Goal: Book appointment/travel/reservation

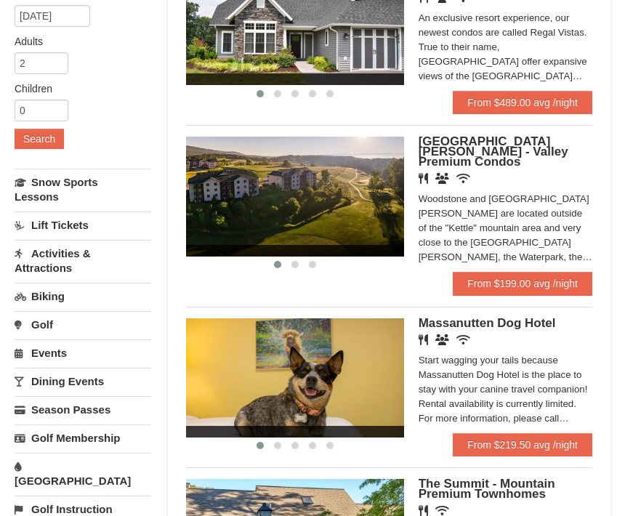
scroll to position [204, 0]
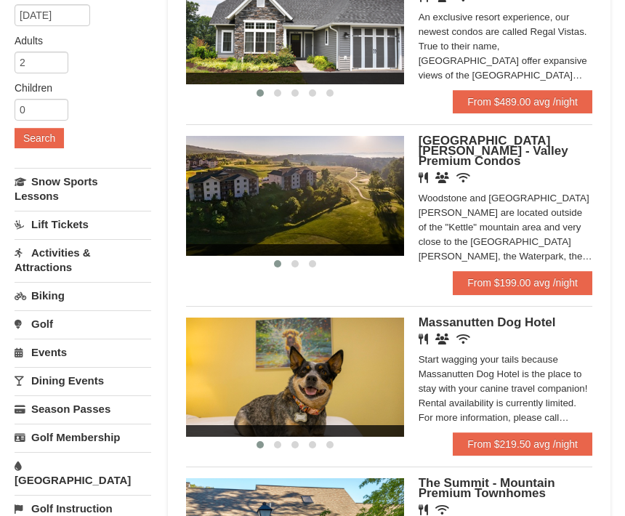
click at [504, 153] on span "[GEOGRAPHIC_DATA][PERSON_NAME] - Valley Premium Condos" at bounding box center [494, 151] width 150 height 34
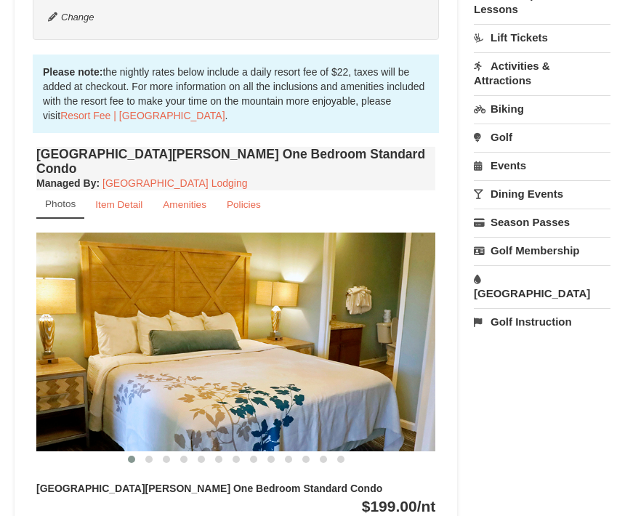
scroll to position [418, 0]
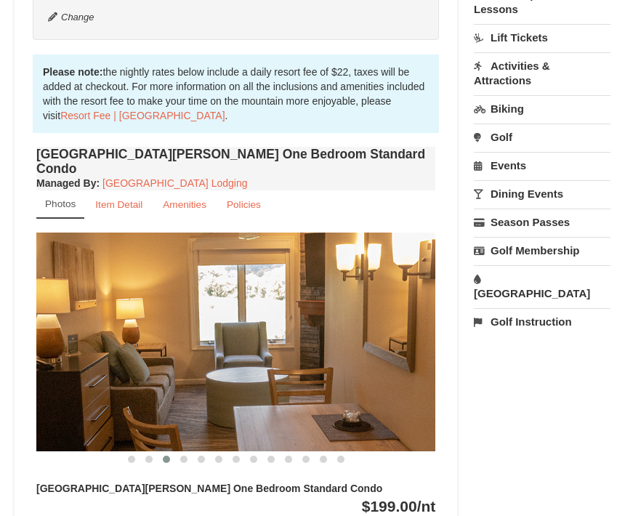
click at [411, 372] on img at bounding box center [235, 342] width 399 height 219
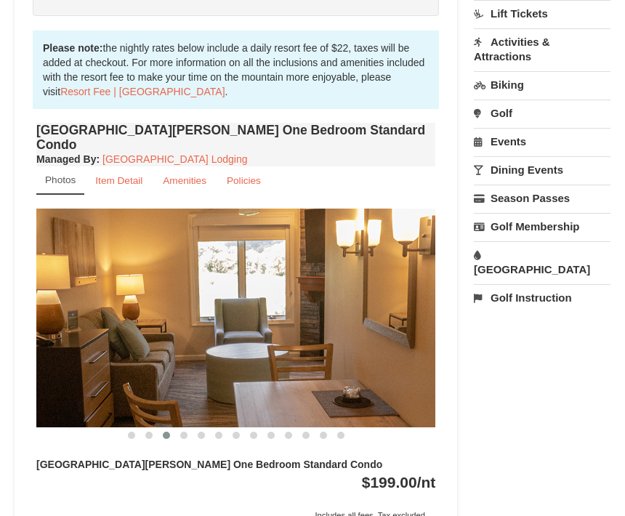
scroll to position [441, 0]
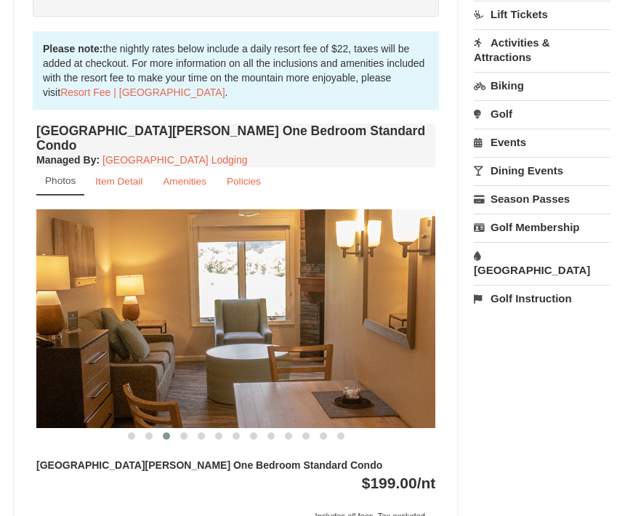
click at [116, 177] on small "Item Detail" at bounding box center [118, 182] width 47 height 11
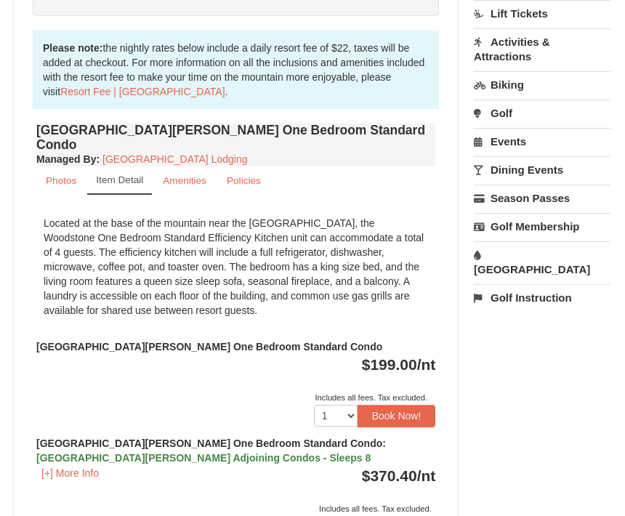
scroll to position [446, 0]
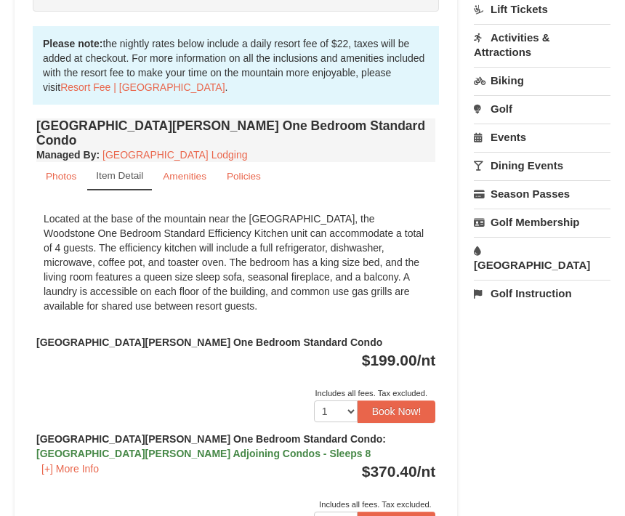
click at [191, 171] on small "Amenities" at bounding box center [185, 176] width 44 height 11
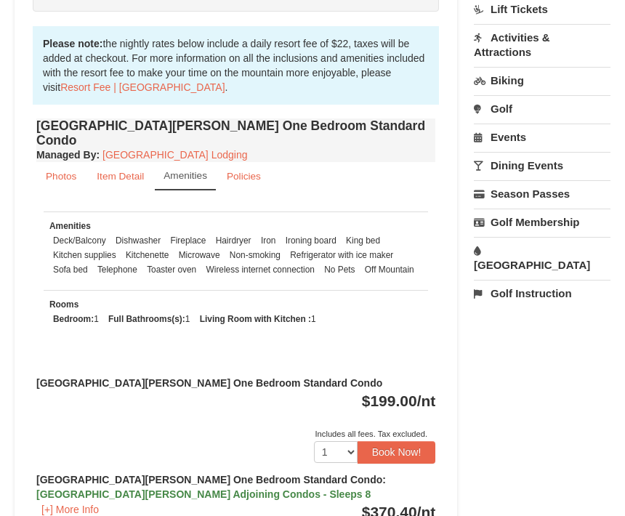
click at [251, 171] on small "Policies" at bounding box center [244, 176] width 34 height 11
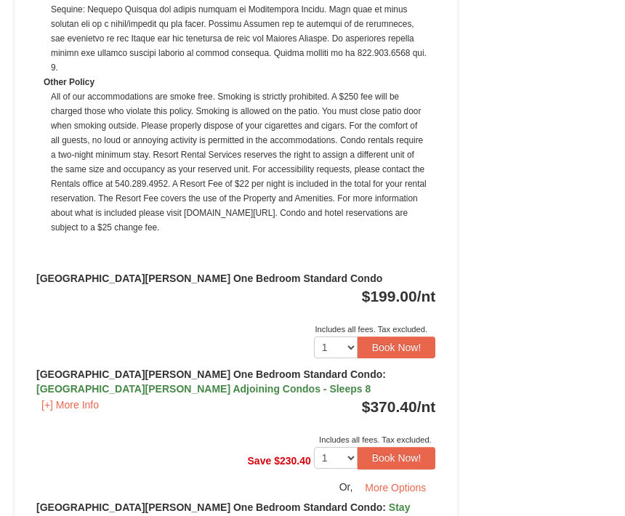
scroll to position [1235, 0]
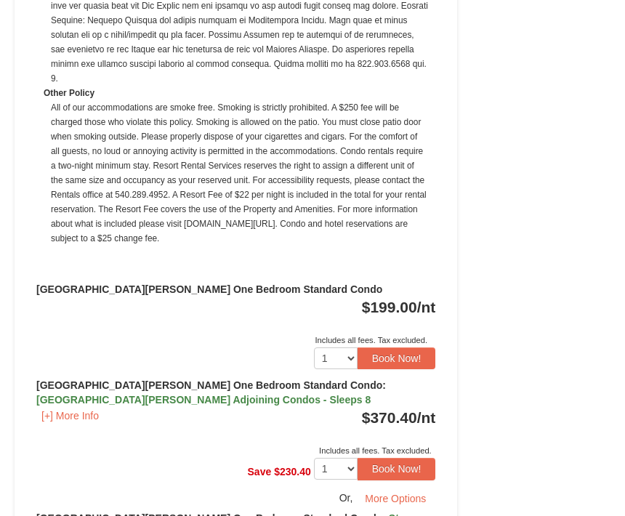
click at [382, 347] on button "Book Now!" at bounding box center [397, 358] width 79 height 22
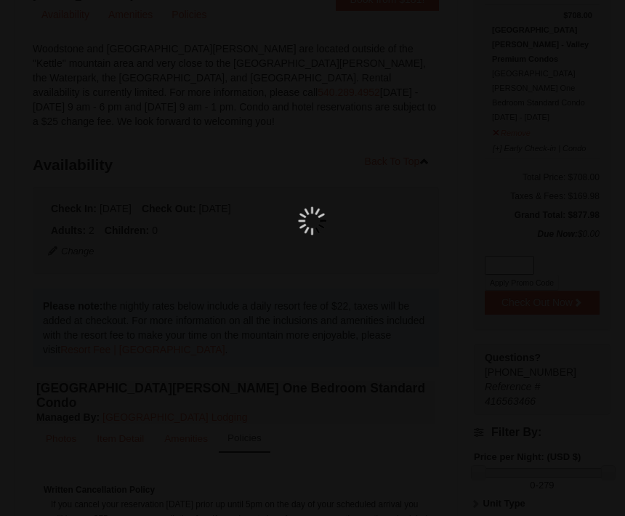
scroll to position [153, 0]
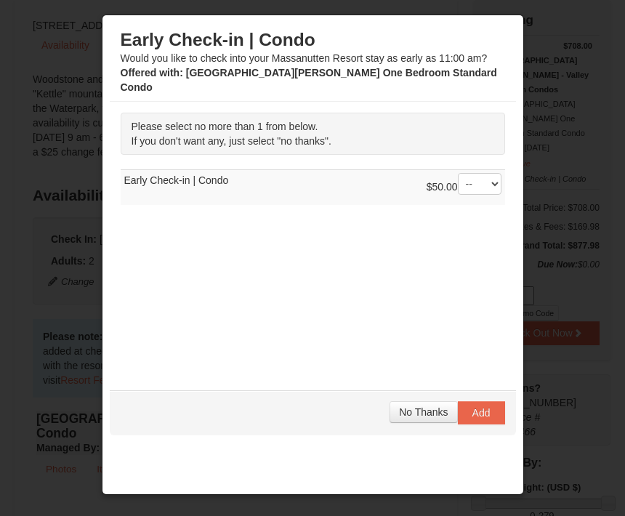
click at [582, 137] on div at bounding box center [312, 258] width 625 height 516
click at [573, 136] on div at bounding box center [312, 258] width 625 height 516
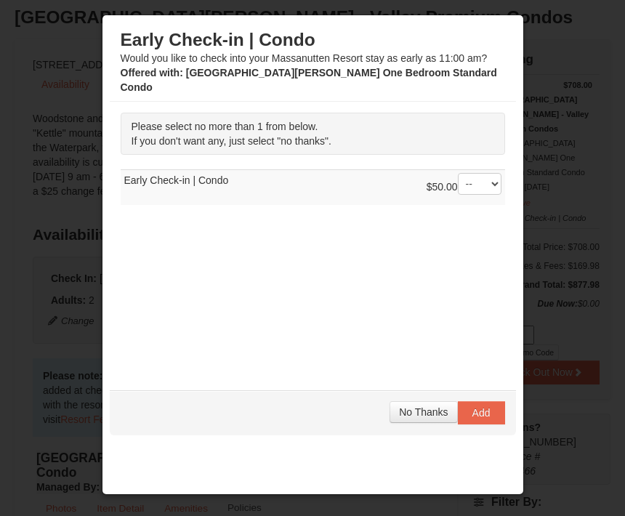
scroll to position [0, 0]
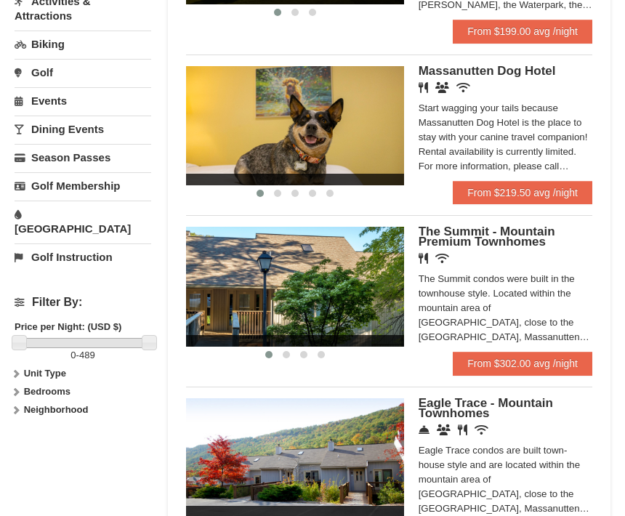
scroll to position [456, 0]
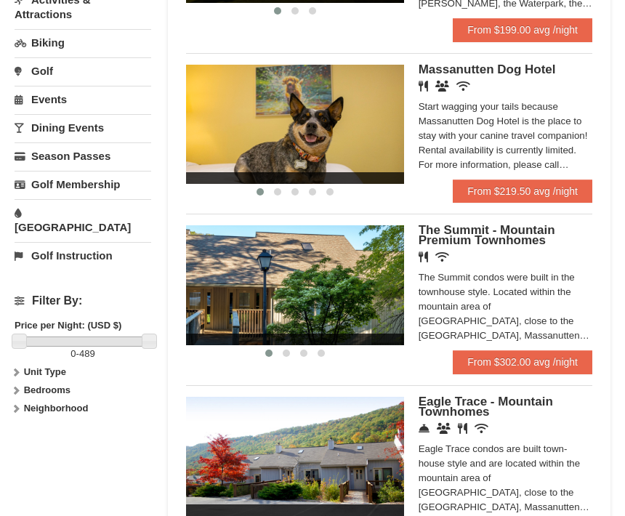
click at [467, 406] on span "Eagle Trace - Mountain Townhomes" at bounding box center [486, 407] width 134 height 24
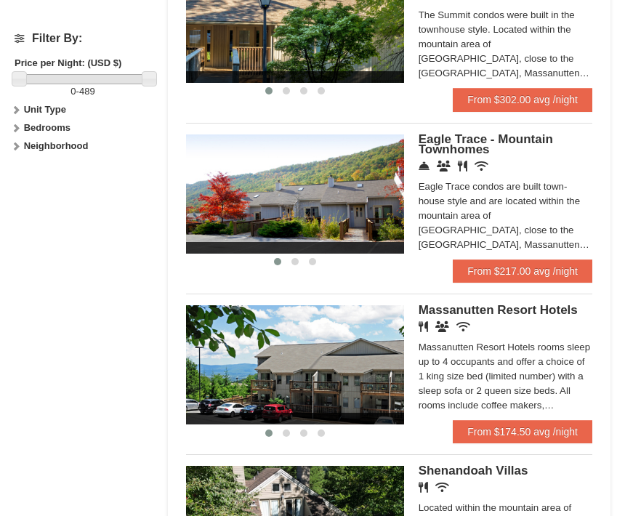
scroll to position [735, 0]
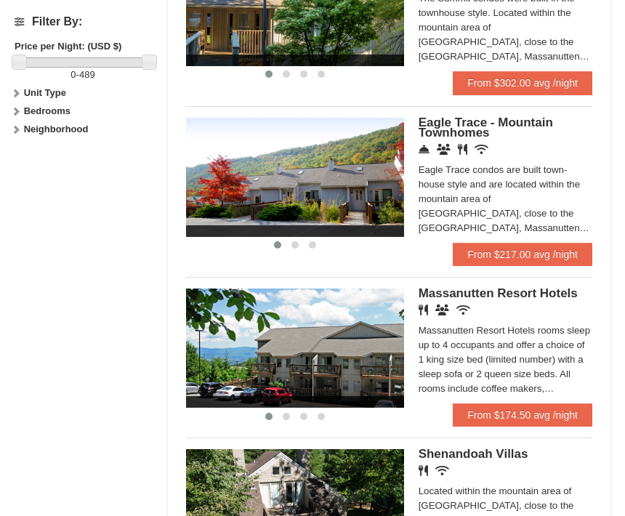
click at [327, 355] on img at bounding box center [295, 348] width 218 height 119
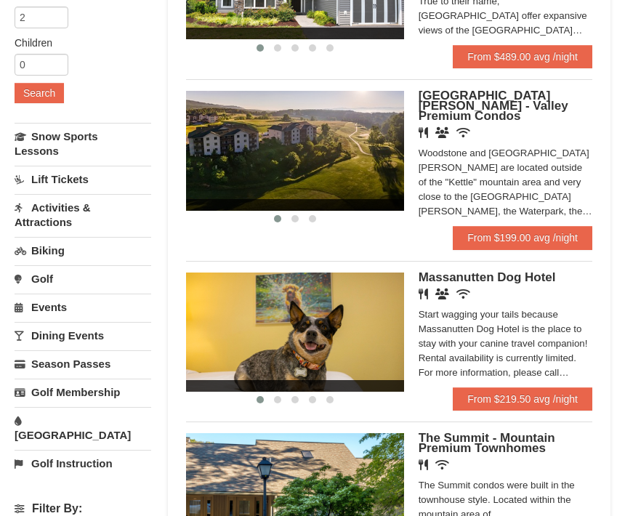
scroll to position [248, 0]
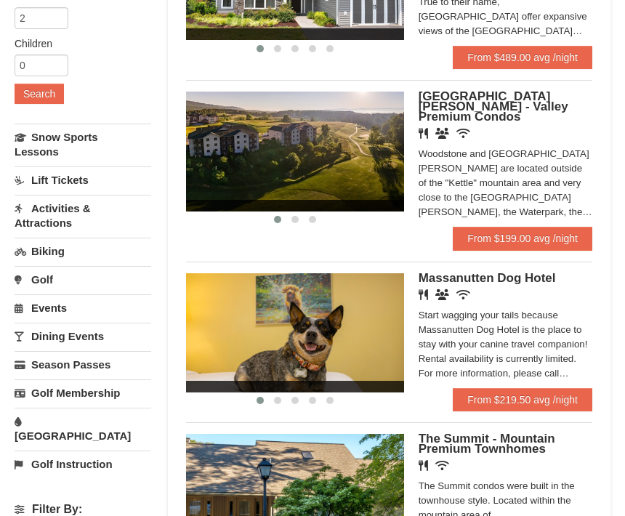
click at [330, 155] on img at bounding box center [295, 151] width 218 height 119
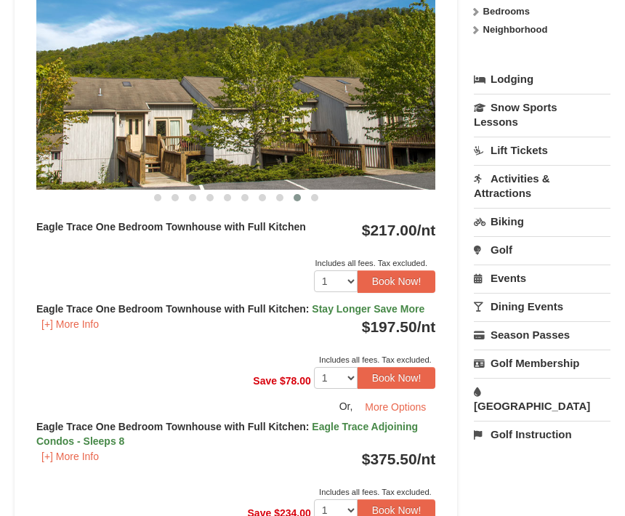
scroll to position [694, 0]
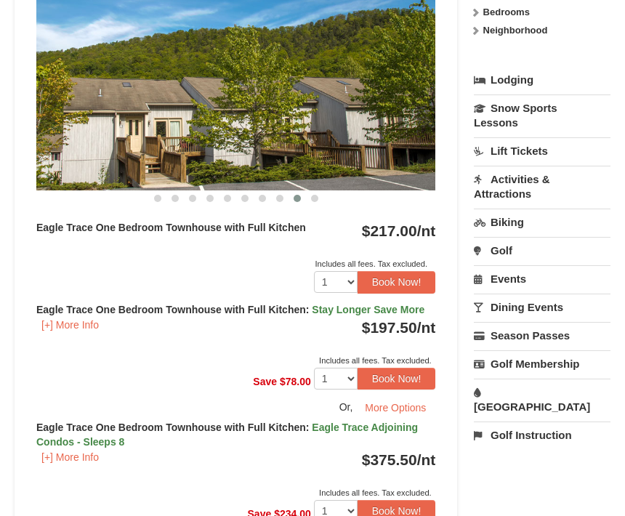
click at [398, 283] on button "Book Now!" at bounding box center [397, 282] width 79 height 22
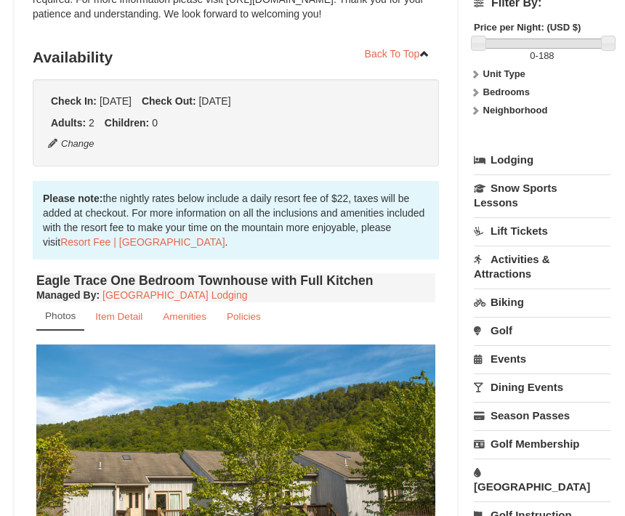
scroll to position [153, 0]
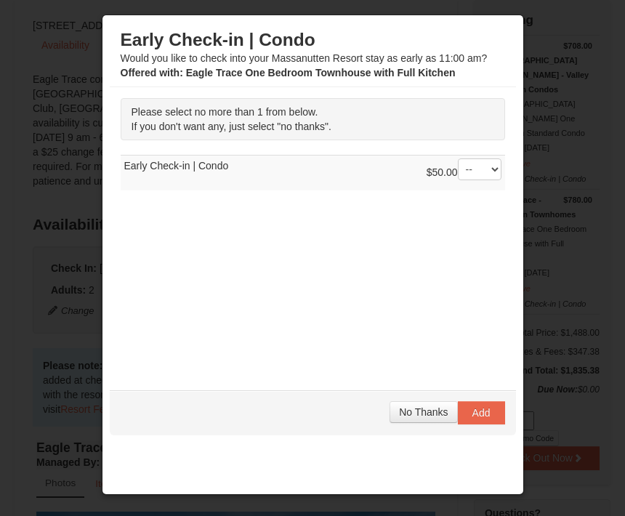
click at [424, 418] on span "No Thanks" at bounding box center [423, 412] width 49 height 12
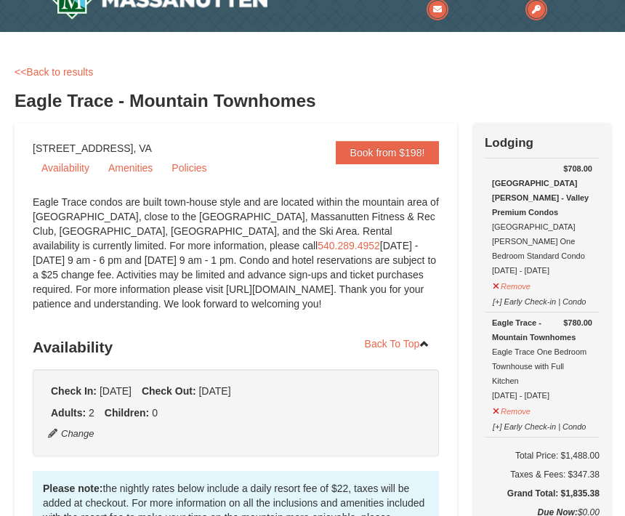
scroll to position [0, 0]
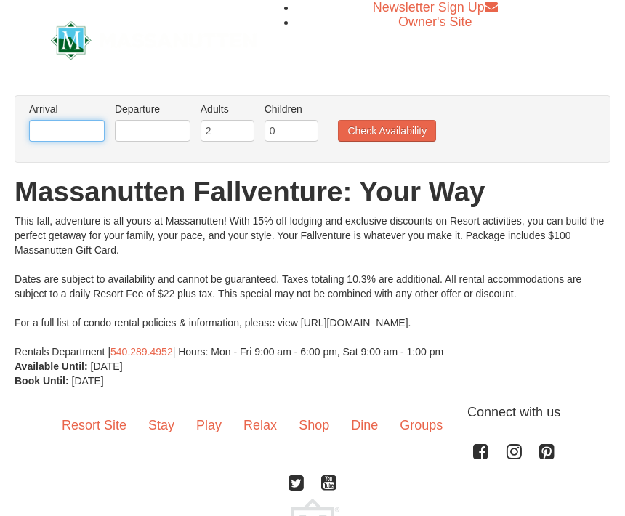
click at [69, 129] on input "text" at bounding box center [67, 131] width 76 height 22
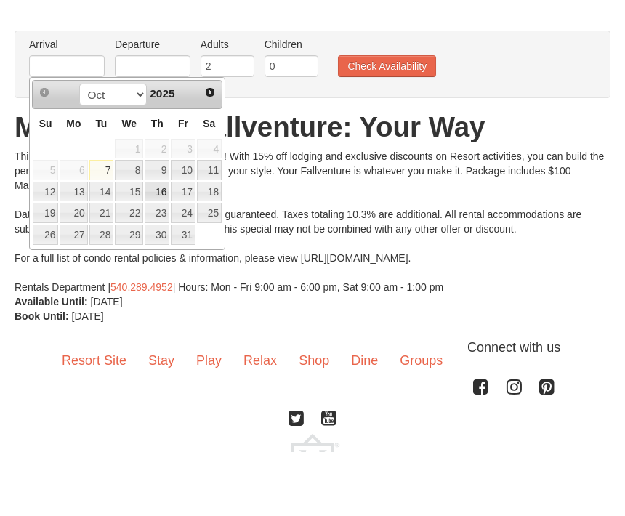
click at [161, 246] on link "16" at bounding box center [157, 256] width 25 height 20
type input "[DATE]"
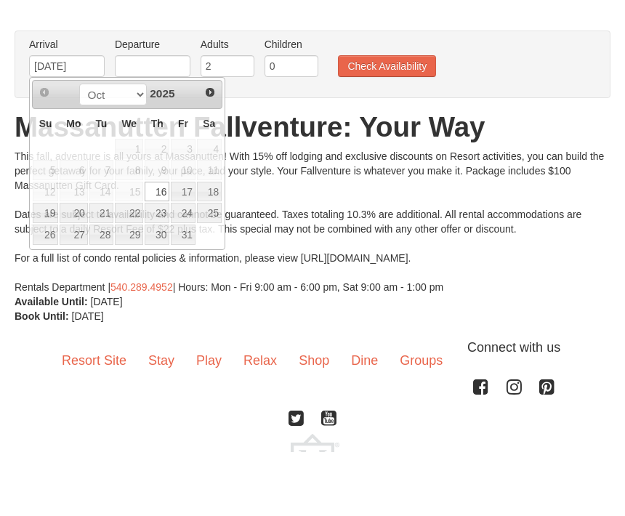
scroll to position [65, 0]
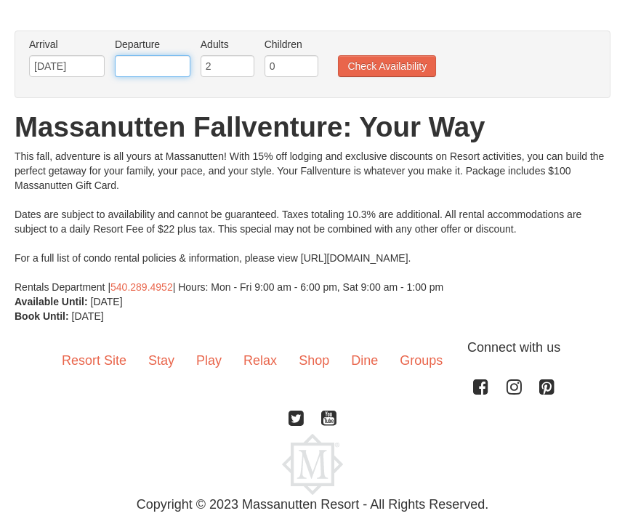
click at [142, 67] on input "text" at bounding box center [153, 66] width 76 height 22
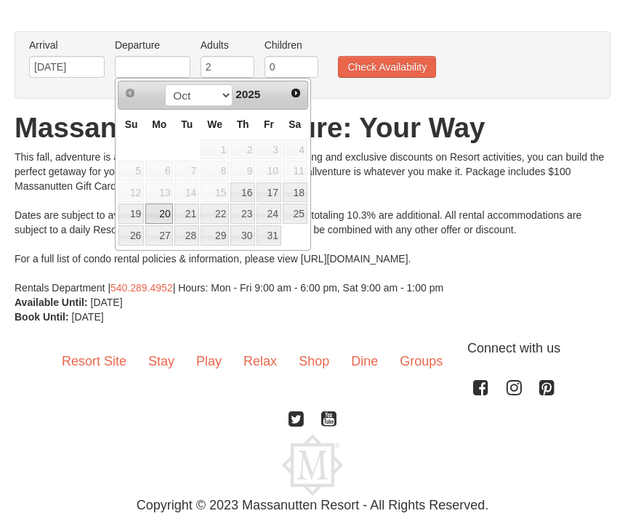
click at [161, 215] on link "20" at bounding box center [159, 214] width 28 height 20
type input "[DATE]"
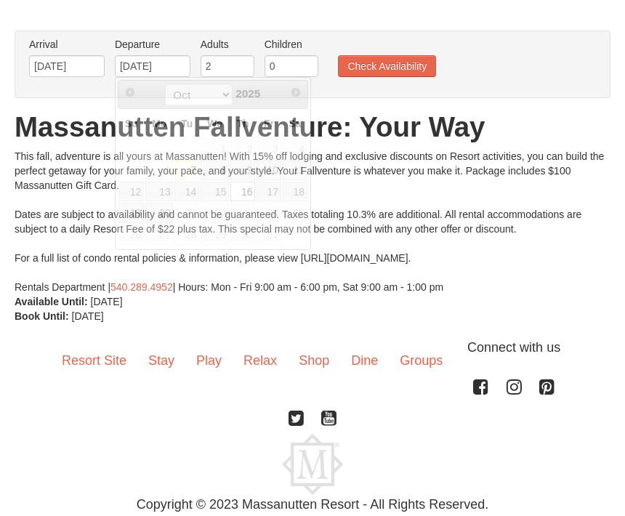
scroll to position [65, 0]
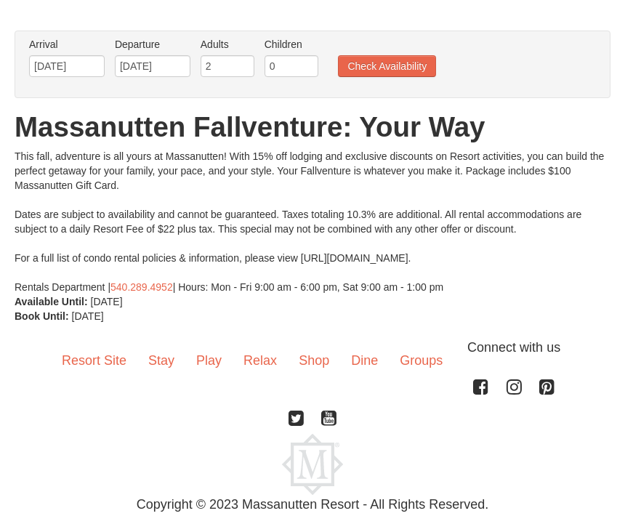
click at [402, 65] on button "Check Availability" at bounding box center [387, 66] width 98 height 22
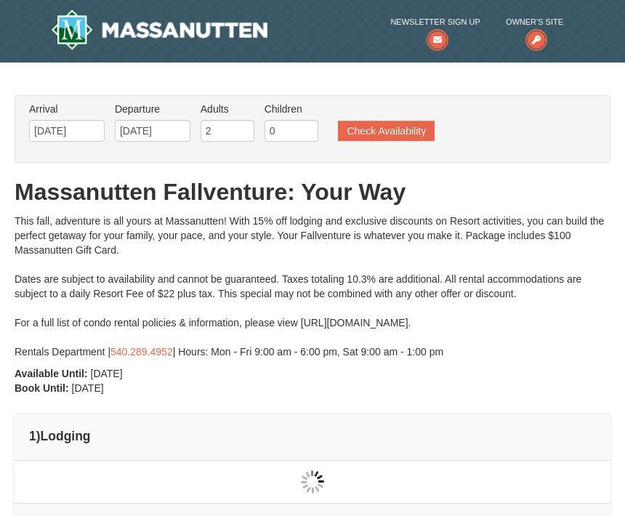
type input "[DATE]"
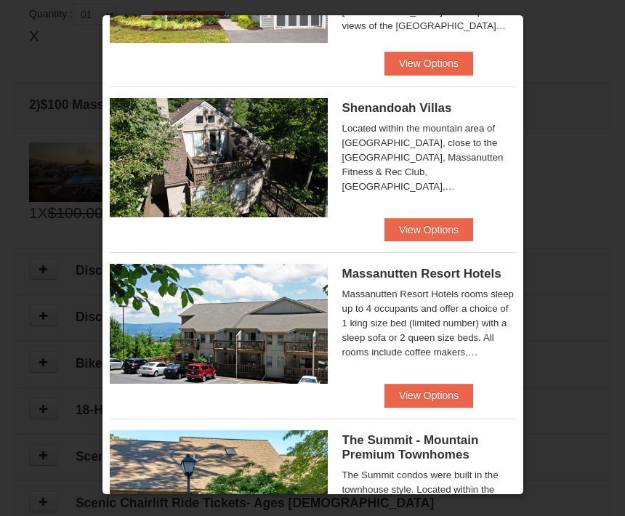
scroll to position [315, 0]
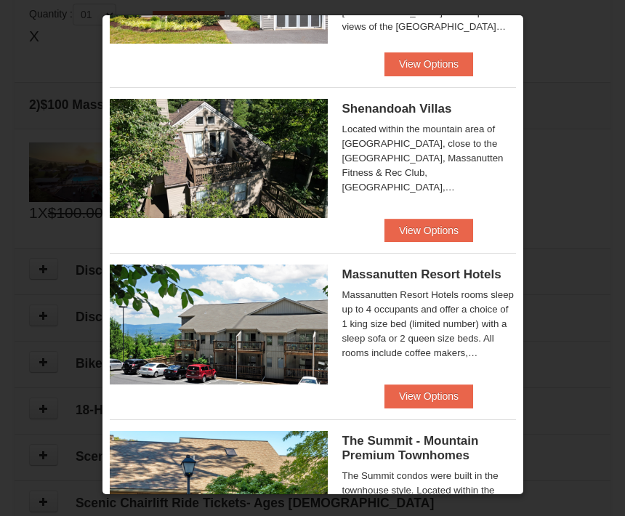
click at [432, 230] on button "View Options" at bounding box center [429, 230] width 89 height 23
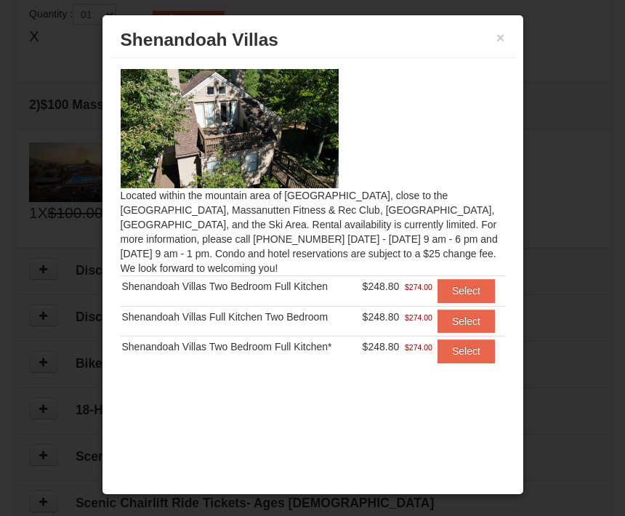
click at [497, 40] on button "×" at bounding box center [501, 38] width 9 height 15
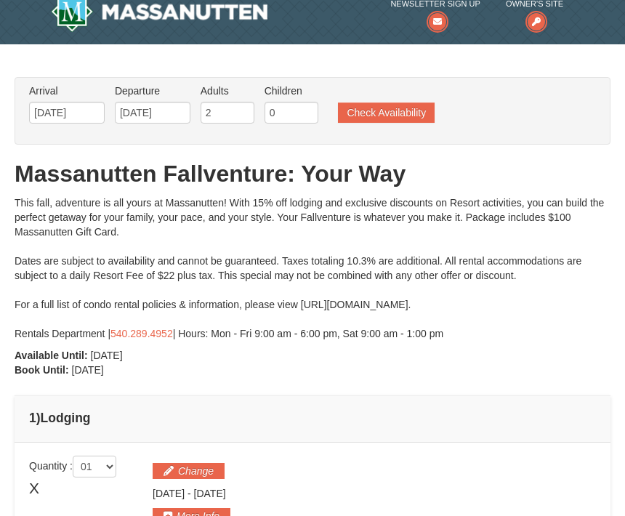
scroll to position [0, 0]
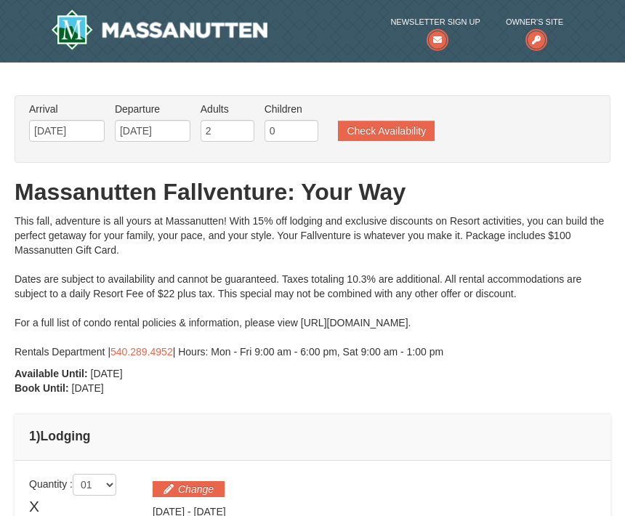
click at [397, 131] on button "Check Availability" at bounding box center [386, 131] width 97 height 20
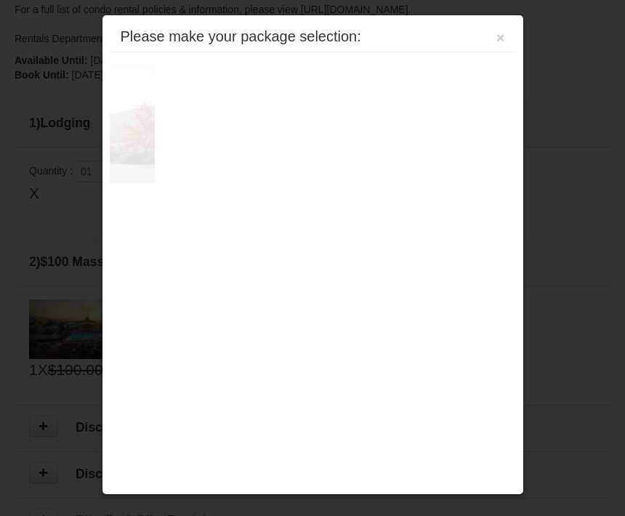
scroll to position [470, 0]
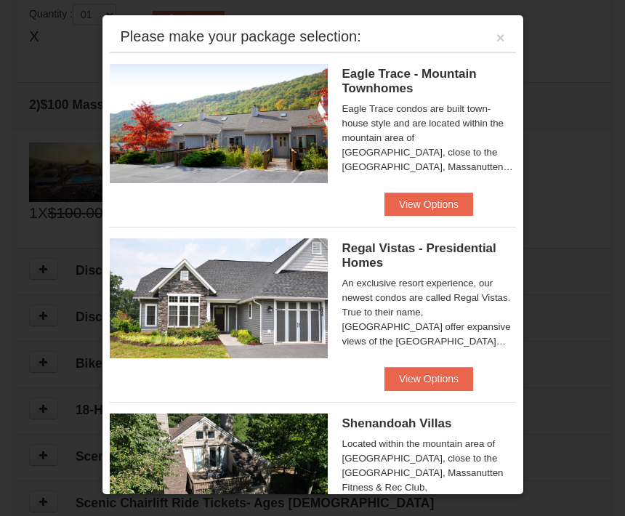
click at [428, 206] on button "View Options" at bounding box center [429, 204] width 89 height 23
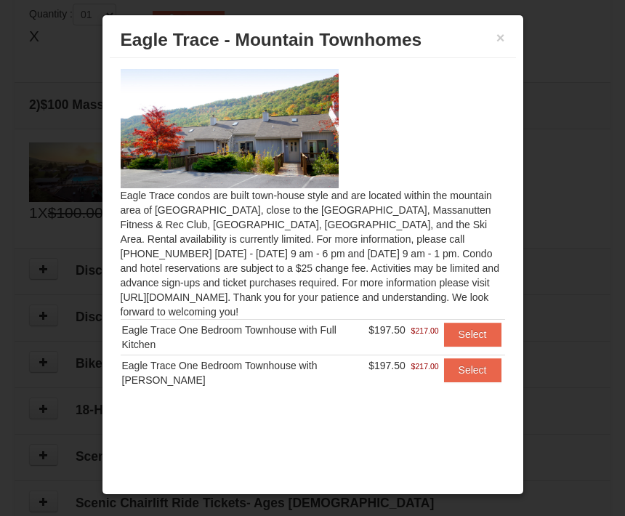
click at [576, 270] on div at bounding box center [312, 258] width 625 height 516
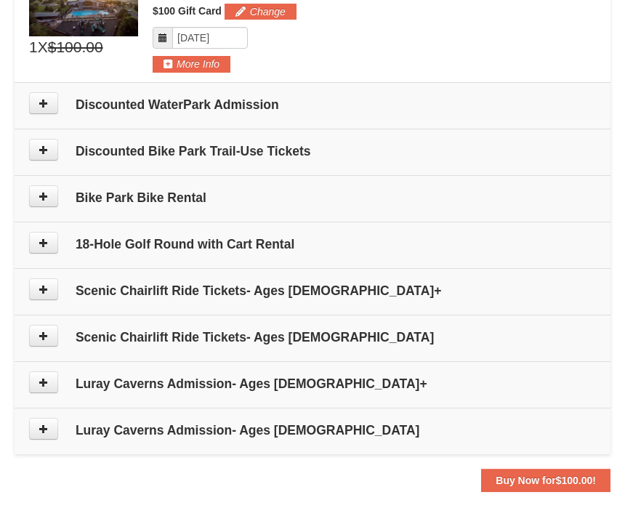
scroll to position [635, 0]
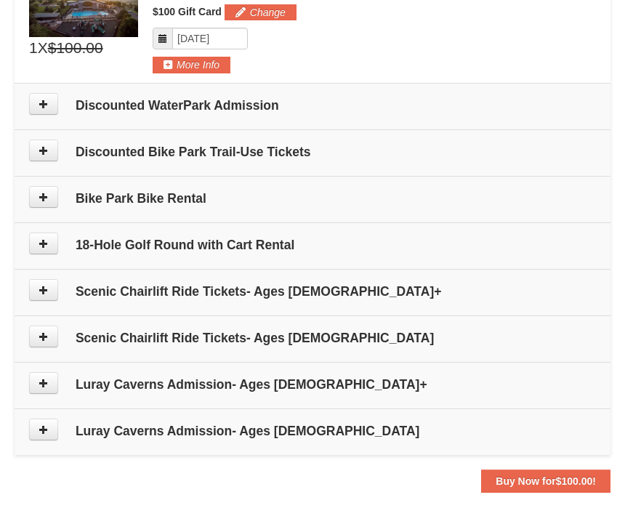
click at [202, 339] on h4 "Scenic Chairlift Ride Tickets- Ages 6 - 12" at bounding box center [312, 338] width 567 height 15
click at [47, 328] on button at bounding box center [43, 337] width 29 height 22
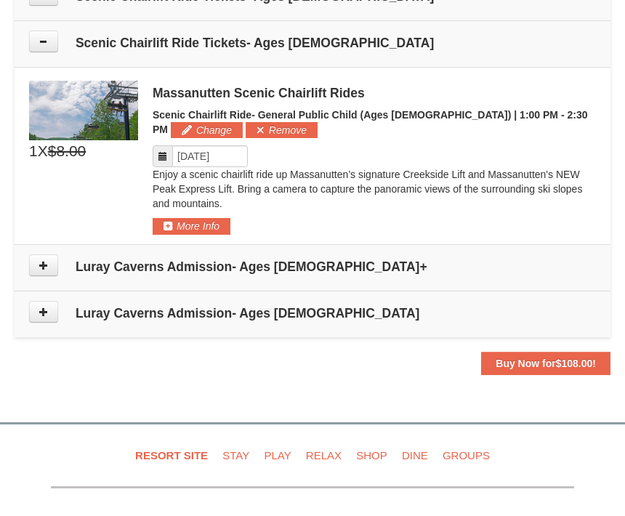
scroll to position [950, 0]
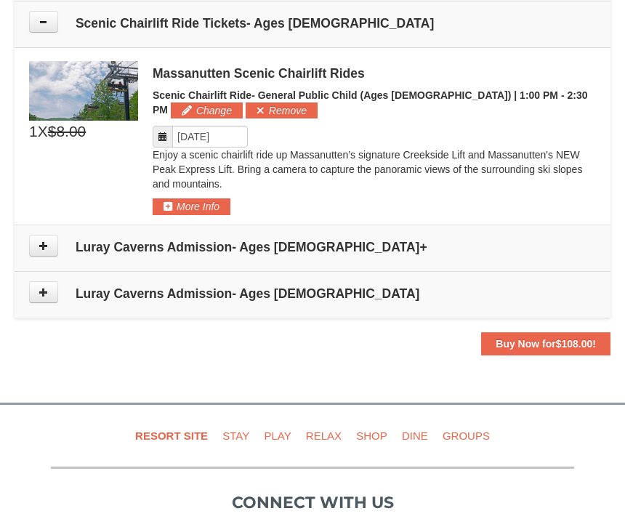
click at [52, 245] on button at bounding box center [43, 246] width 29 height 22
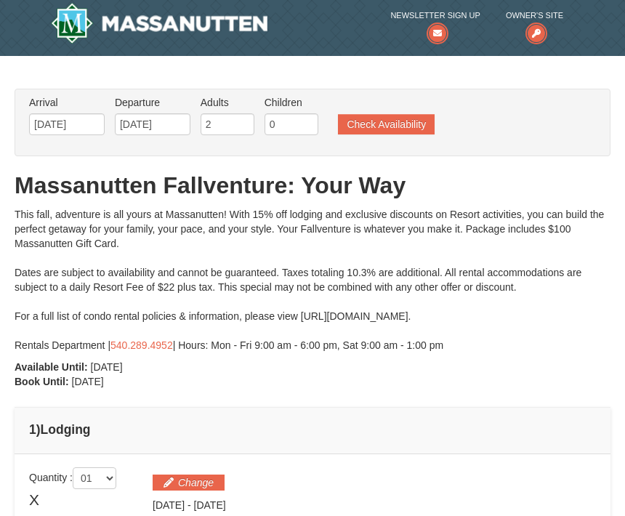
scroll to position [0, 0]
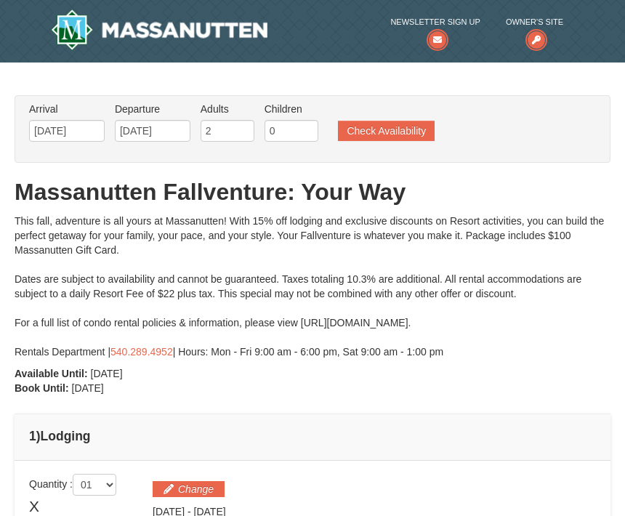
click at [393, 129] on button "Check Availability" at bounding box center [386, 131] width 97 height 20
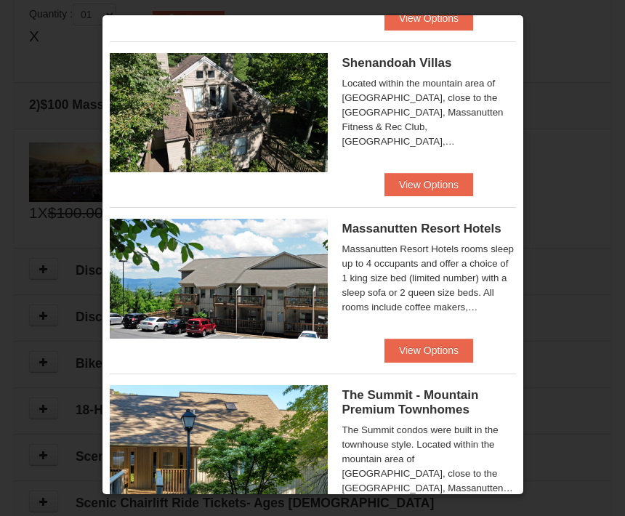
scroll to position [363, 0]
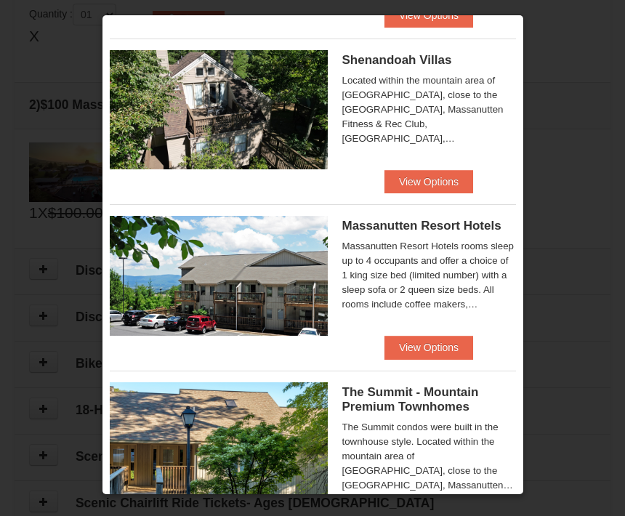
click at [433, 349] on button "View Options" at bounding box center [429, 347] width 89 height 23
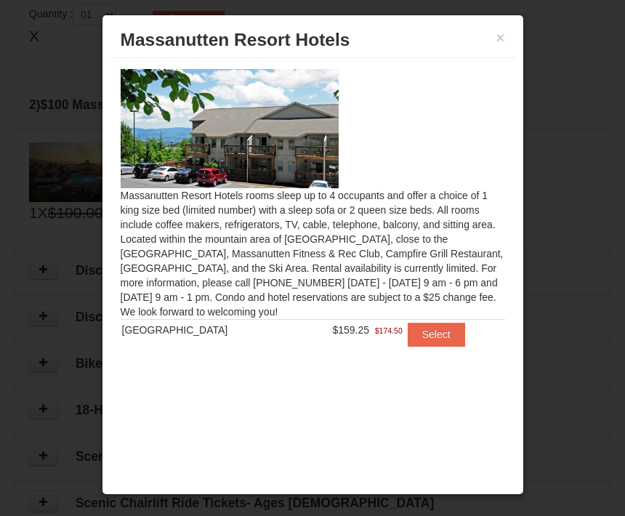
click at [268, 121] on img at bounding box center [230, 128] width 218 height 119
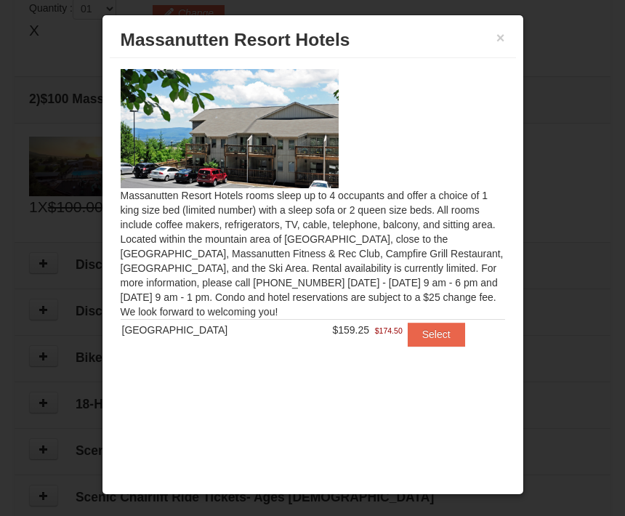
click at [432, 338] on button "Select" at bounding box center [436, 334] width 57 height 23
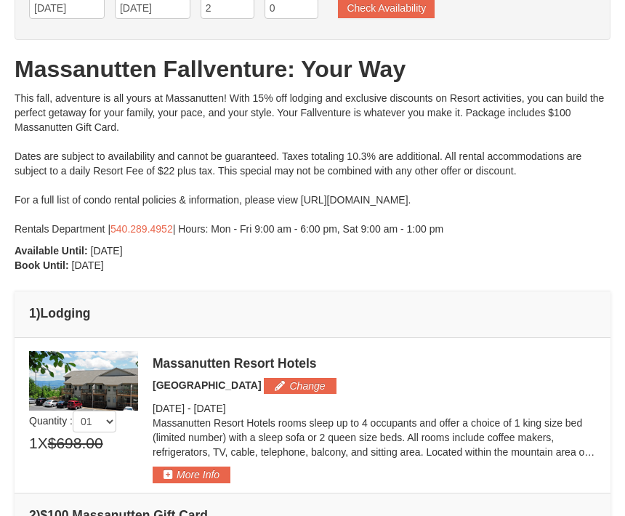
scroll to position [103, 0]
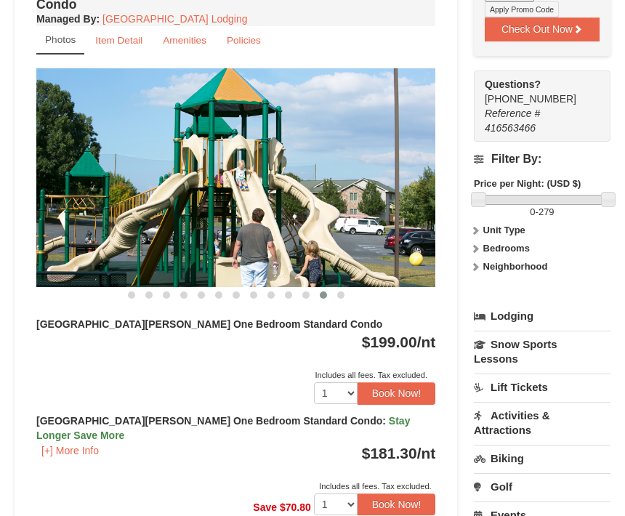
scroll to position [586, 0]
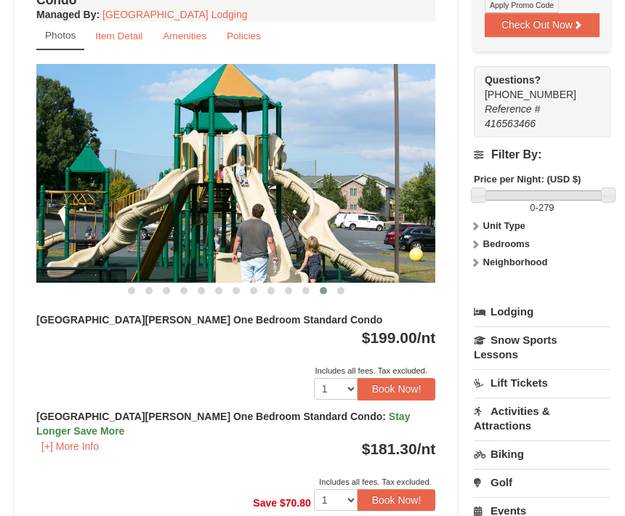
click at [402, 489] on button "Book Now!" at bounding box center [397, 500] width 79 height 22
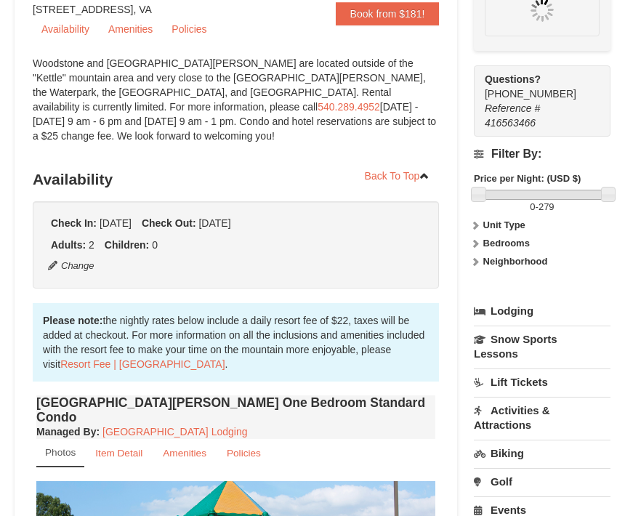
scroll to position [153, 0]
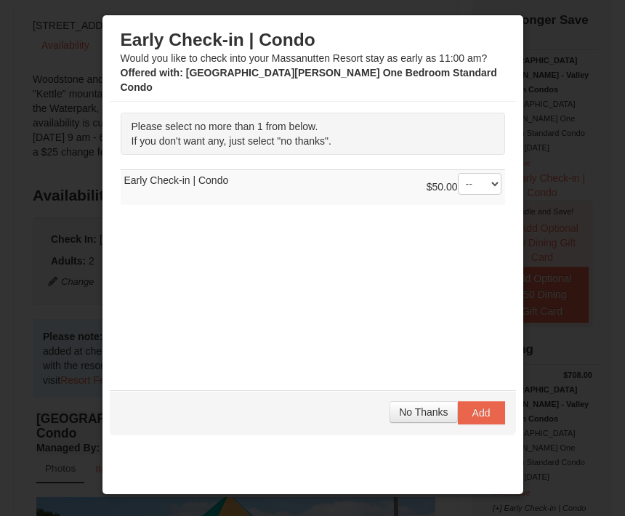
click at [421, 418] on span "No Thanks" at bounding box center [423, 412] width 49 height 12
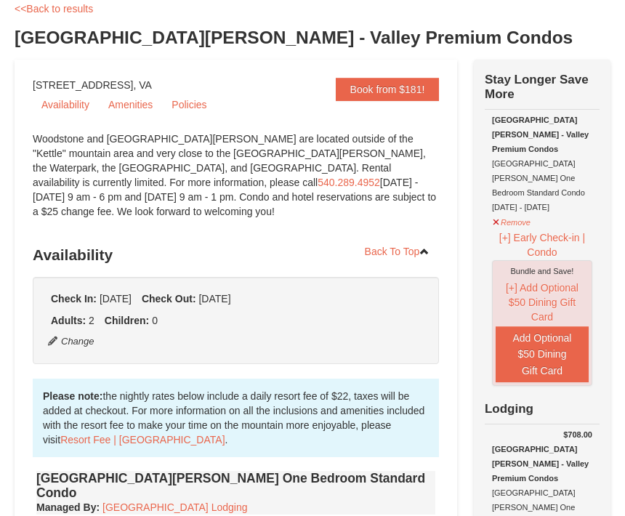
scroll to position [0, 0]
